Goal: Information Seeking & Learning: Learn about a topic

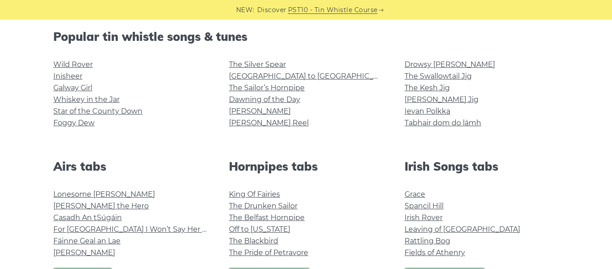
scroll to position [221, 0]
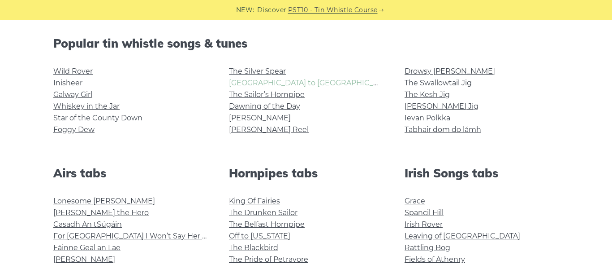
click at [265, 84] on link "[GEOGRAPHIC_DATA] to [GEOGRAPHIC_DATA]" at bounding box center [311, 82] width 165 height 9
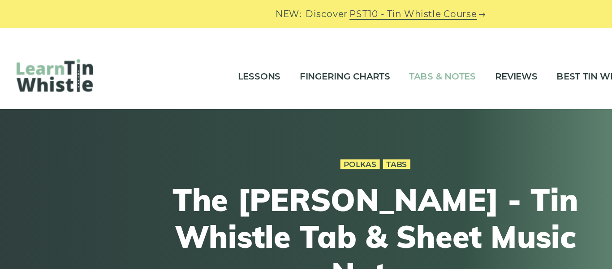
click at [351, 53] on link "Tabs & Notes" at bounding box center [353, 54] width 47 height 22
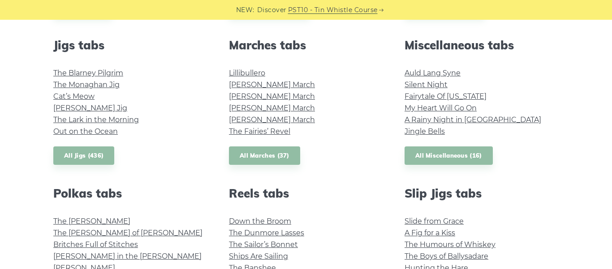
scroll to position [497, 0]
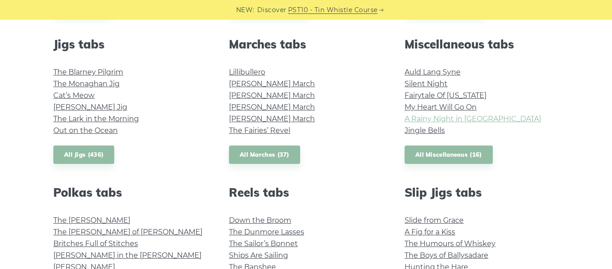
click at [456, 116] on link "A Rainy Night in [GEOGRAPHIC_DATA]" at bounding box center [473, 118] width 137 height 9
click at [476, 153] on link "All Miscellaneous (16)" at bounding box center [449, 154] width 88 height 18
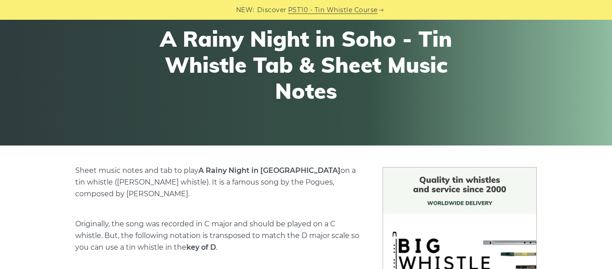
scroll to position [81, 0]
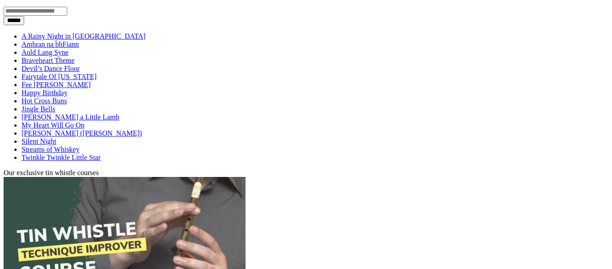
scroll to position [201, 0]
click at [97, 80] on link "Fairytale Of [US_STATE]" at bounding box center [59, 76] width 75 height 8
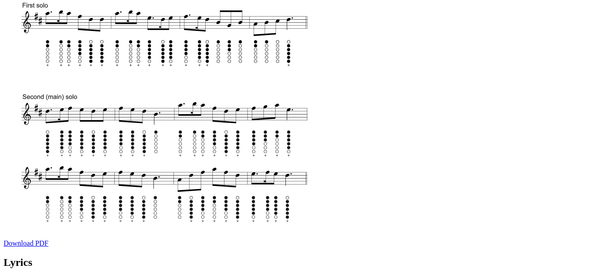
scroll to position [365, 0]
